Goal: Task Accomplishment & Management: Manage account settings

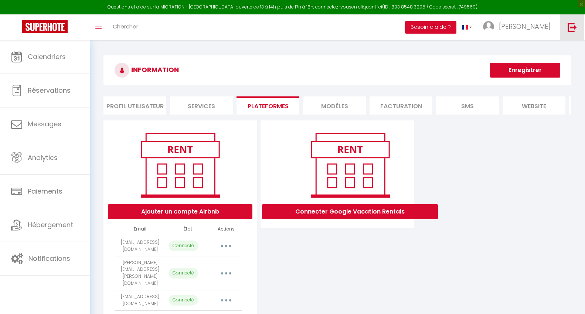
click at [573, 31] on img at bounding box center [572, 27] width 9 height 9
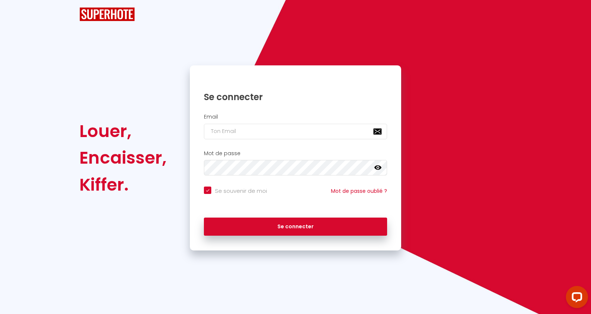
checkbox input "true"
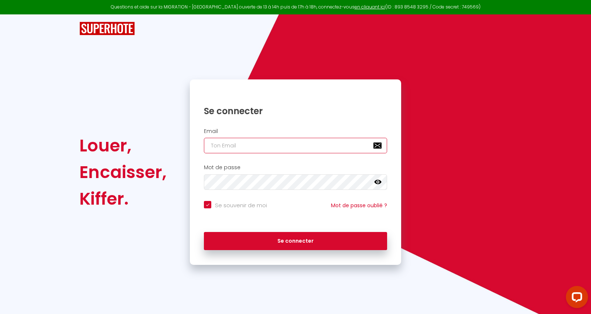
click at [290, 147] on input "email" at bounding box center [295, 146] width 183 height 16
paste input "[EMAIL_ADDRESS][DOMAIN_NAME]"
type input "[EMAIL_ADDRESS][DOMAIN_NAME]"
checkbox input "true"
type input "[EMAIL_ADDRESS][DOMAIN_NAME]"
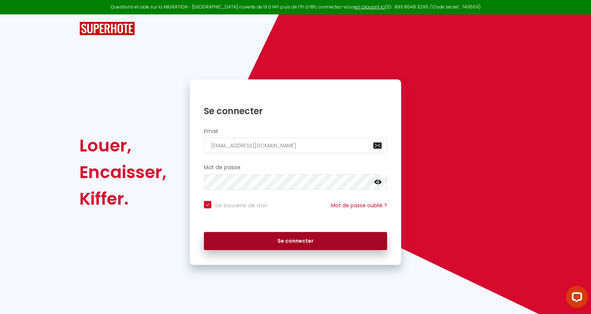
click at [319, 237] on button "Se connecter" at bounding box center [295, 241] width 183 height 18
checkbox input "true"
